Goal: Task Accomplishment & Management: Manage account settings

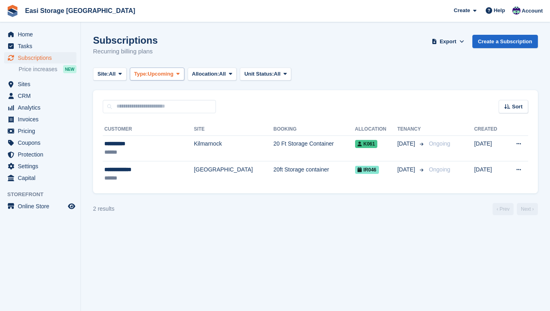
click at [179, 74] on icon at bounding box center [177, 73] width 3 height 5
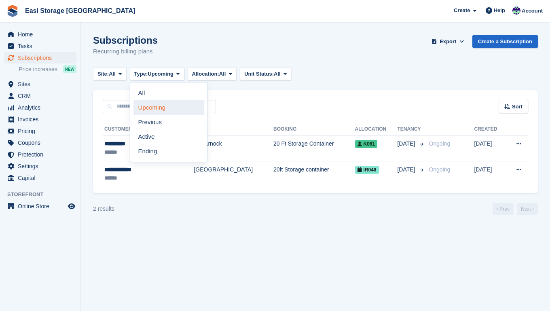
click at [165, 107] on link "Upcoming" at bounding box center [168, 107] width 70 height 15
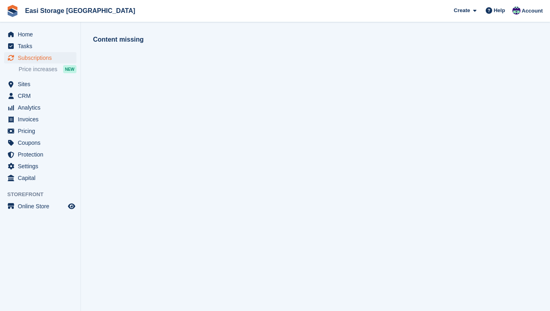
click at [36, 56] on span "Subscriptions" at bounding box center [42, 57] width 48 height 11
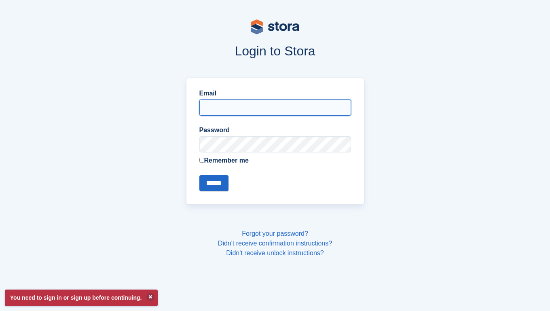
type input "**********"
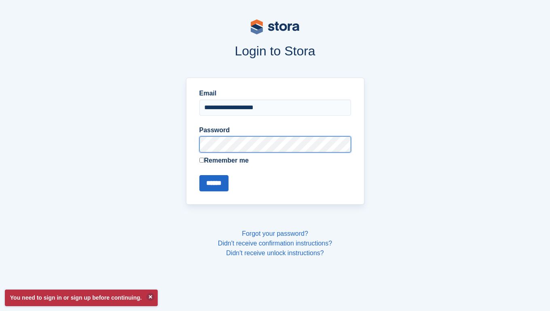
click at [215, 183] on input "******" at bounding box center [213, 183] width 29 height 16
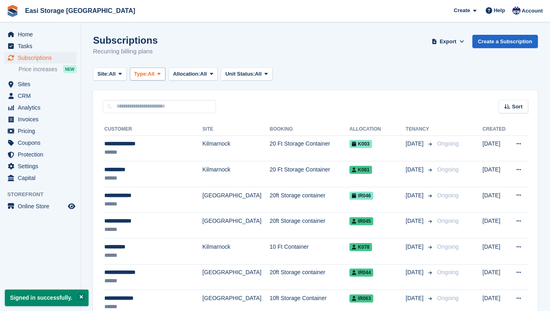
click at [160, 73] on icon at bounding box center [158, 73] width 3 height 5
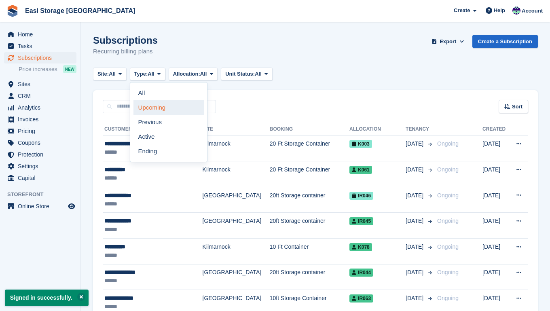
click at [152, 111] on link "Upcoming" at bounding box center [168, 107] width 70 height 15
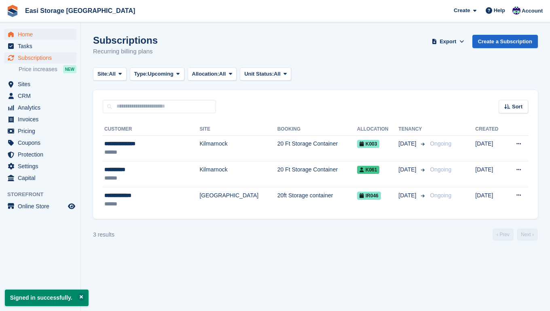
click at [30, 34] on span "Home" at bounding box center [42, 34] width 48 height 11
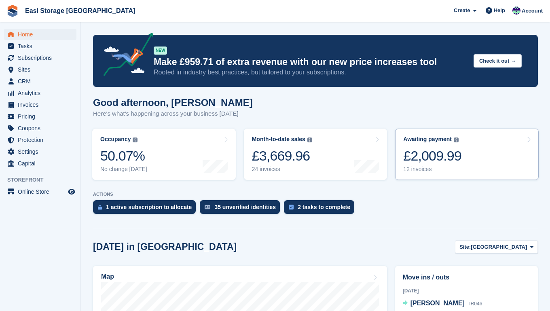
click at [490, 158] on link "Awaiting payment The total outstanding balance on all open invoices. £2,009.99 …" at bounding box center [466, 153] width 143 height 51
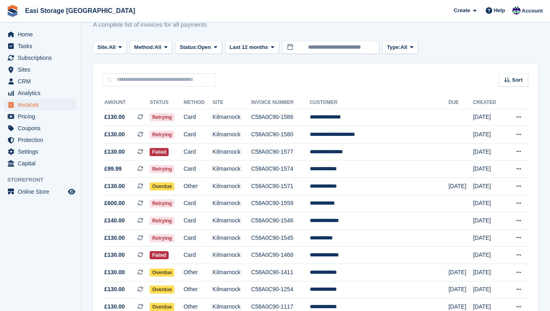
scroll to position [26, 0]
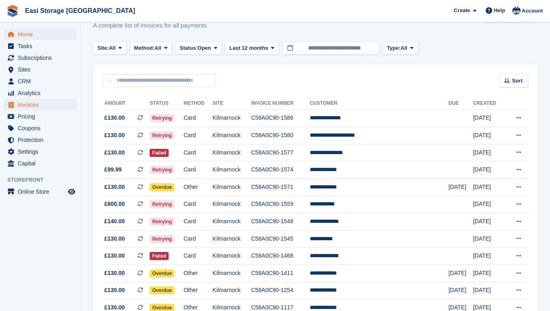
click at [27, 34] on span "Home" at bounding box center [42, 34] width 48 height 11
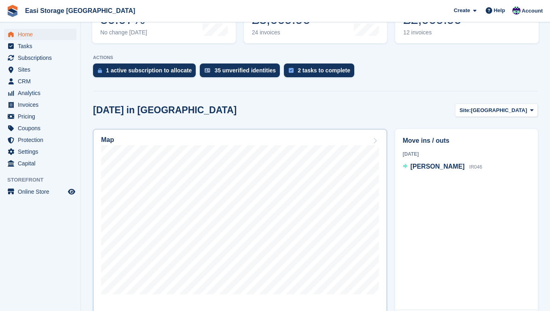
scroll to position [136, 0]
click at [532, 111] on icon at bounding box center [531, 110] width 3 height 5
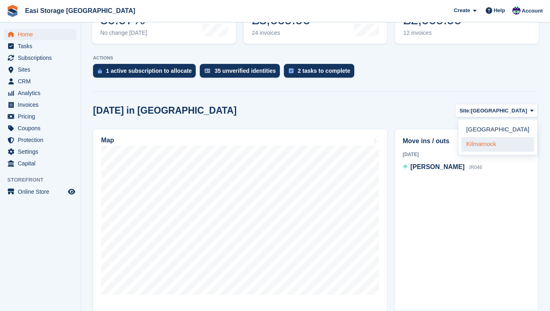
click at [496, 143] on link "Kilmarnock" at bounding box center [497, 144] width 73 height 15
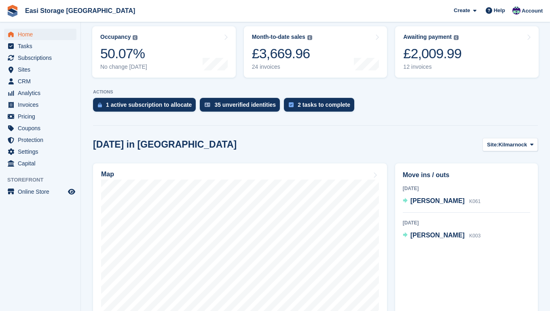
scroll to position [100, 0]
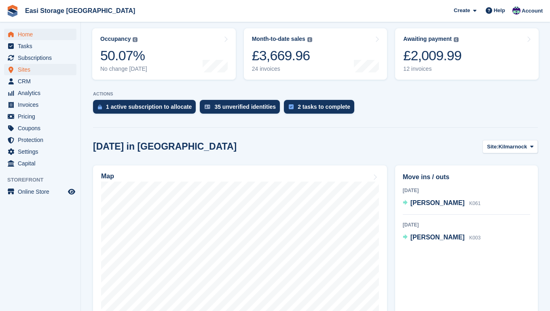
click at [24, 70] on span "Sites" at bounding box center [42, 69] width 48 height 11
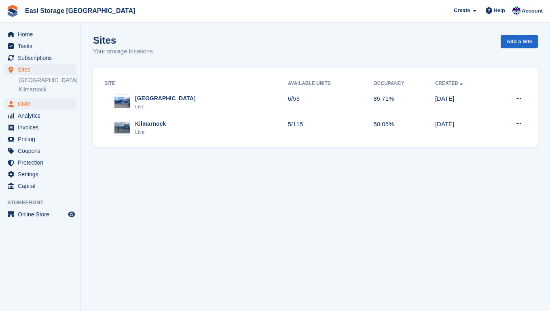
click at [27, 105] on span "CRM" at bounding box center [42, 103] width 48 height 11
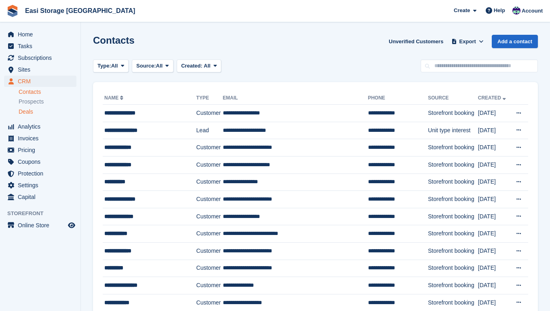
click at [27, 112] on span "Deals" at bounding box center [26, 112] width 15 height 8
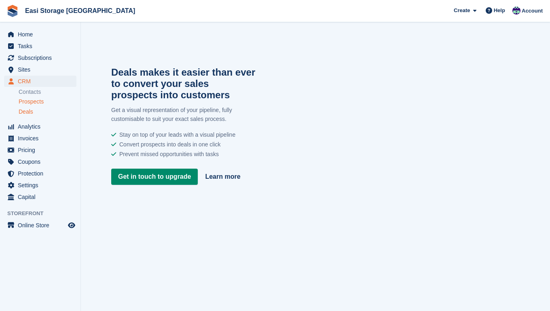
click at [31, 102] on span "Prospects" at bounding box center [31, 102] width 25 height 8
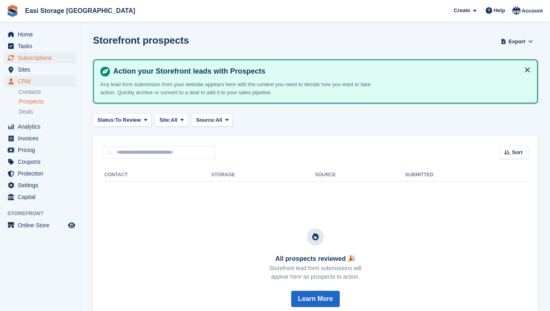
click at [32, 57] on span "Subscriptions" at bounding box center [42, 57] width 48 height 11
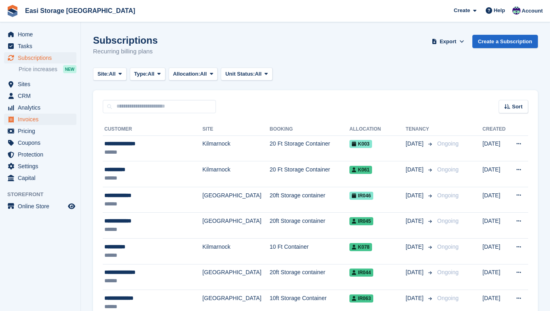
click at [25, 119] on span "Invoices" at bounding box center [42, 119] width 48 height 11
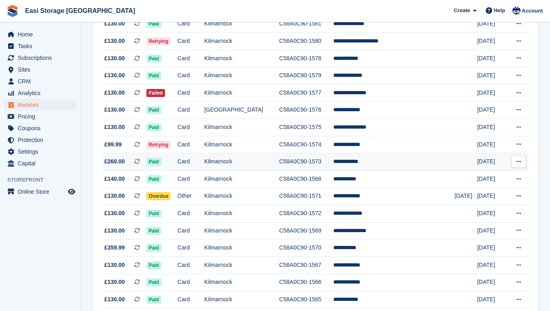
scroll to position [292, 0]
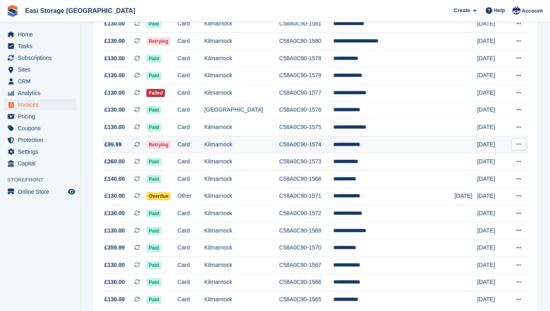
click at [317, 153] on td "C58A0C90-1574" at bounding box center [306, 144] width 54 height 17
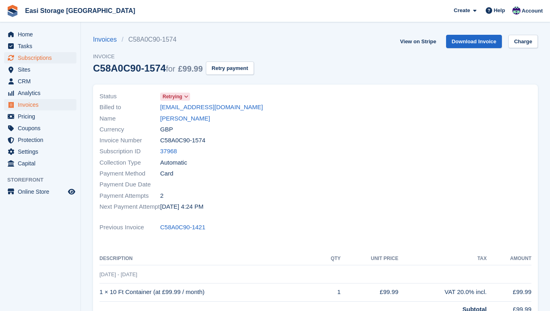
click at [38, 54] on span "Subscriptions" at bounding box center [42, 57] width 48 height 11
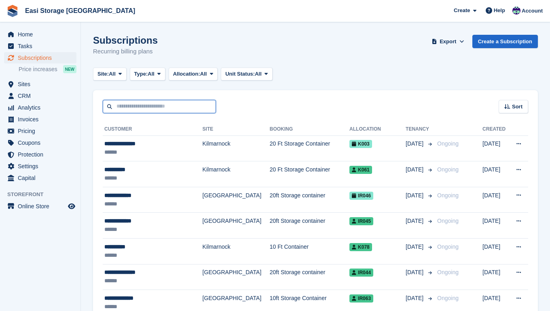
click at [122, 107] on input "text" at bounding box center [159, 106] width 113 height 13
type input "*****"
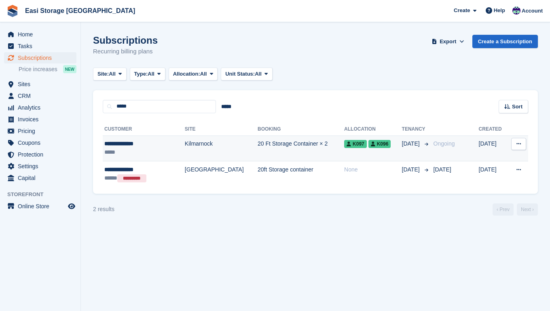
click at [221, 149] on td "Kilmarnock" at bounding box center [221, 148] width 73 height 26
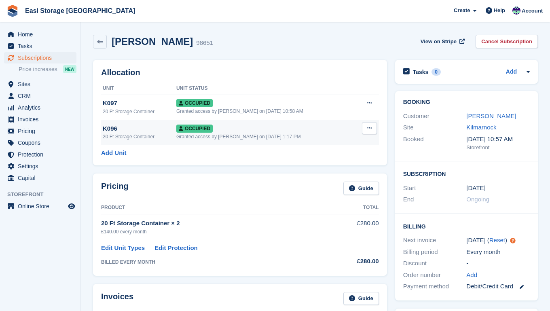
click at [369, 127] on icon at bounding box center [369, 127] width 4 height 5
click at [324, 171] on p "Deallocate" at bounding box center [338, 171] width 70 height 11
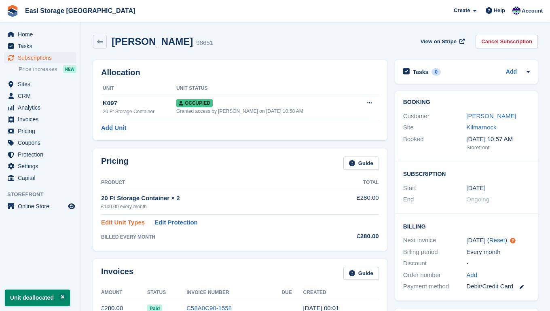
click at [118, 221] on link "Edit Unit Types" at bounding box center [123, 222] width 44 height 9
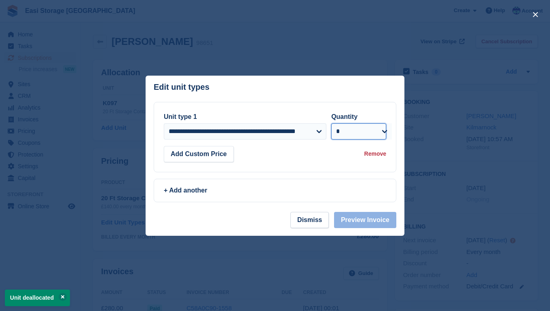
select select "*"
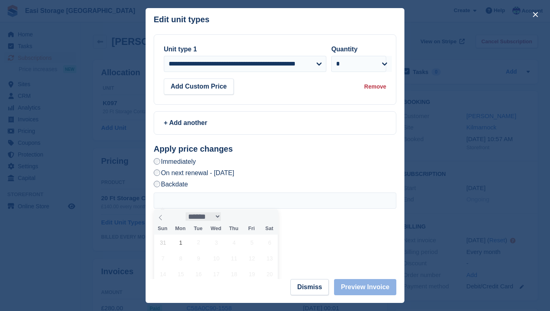
select select "*"
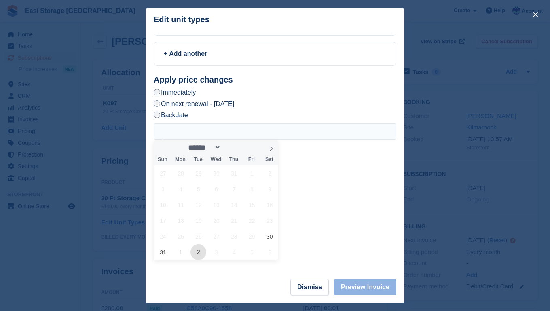
scroll to position [69, 0]
click at [270, 236] on span "30" at bounding box center [269, 237] width 16 height 16
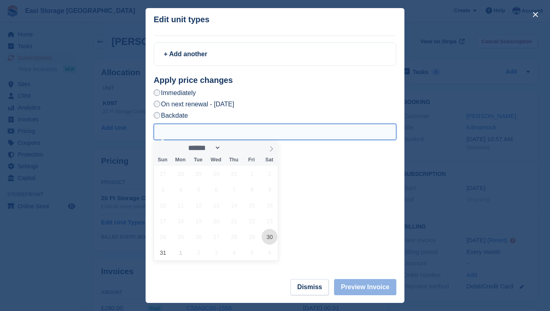
type input "**********"
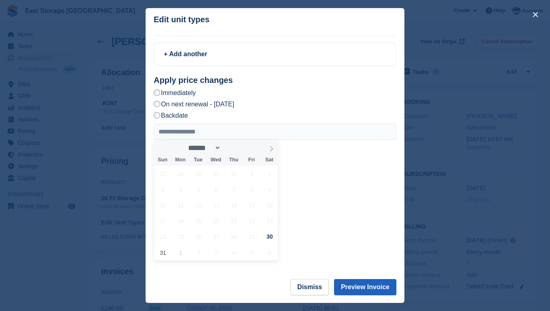
click at [362, 287] on button "Preview Invoice" at bounding box center [365, 287] width 62 height 16
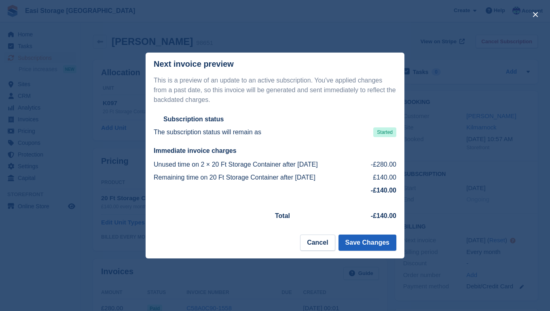
click at [356, 243] on button "Save Changes" at bounding box center [367, 242] width 58 height 16
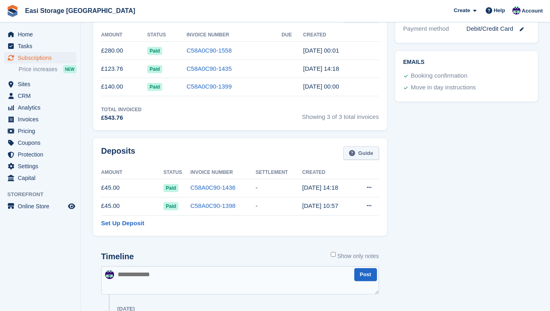
scroll to position [316, 0]
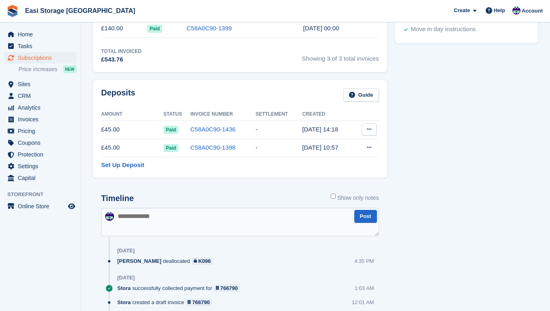
click at [369, 130] on icon at bounding box center [368, 128] width 4 height 5
click at [330, 145] on p "Settle deposit" at bounding box center [337, 145] width 70 height 11
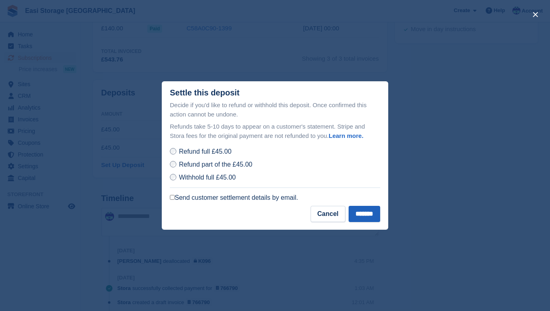
click at [360, 214] on input "*******" at bounding box center [364, 214] width 32 height 16
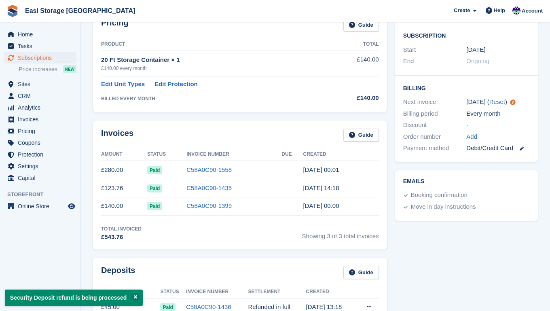
scroll to position [138, 0]
click at [205, 170] on link "C58A0C90-1558" at bounding box center [208, 169] width 45 height 7
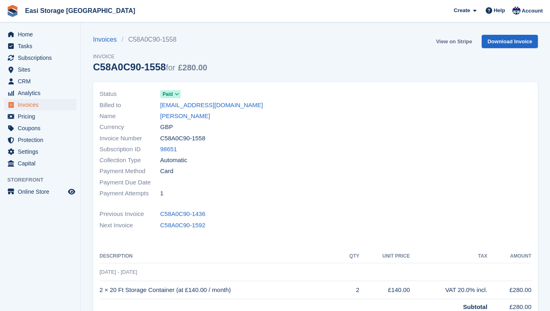
click at [460, 42] on link "View on Stripe" at bounding box center [453, 41] width 42 height 13
click at [31, 58] on span "Subscriptions" at bounding box center [42, 57] width 48 height 11
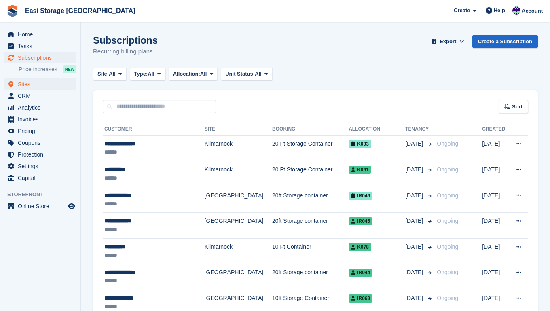
click at [26, 87] on span "Sites" at bounding box center [42, 83] width 48 height 11
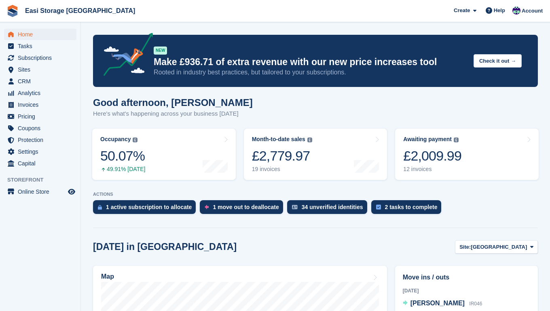
scroll to position [135, 0]
